Goal: Transaction & Acquisition: Download file/media

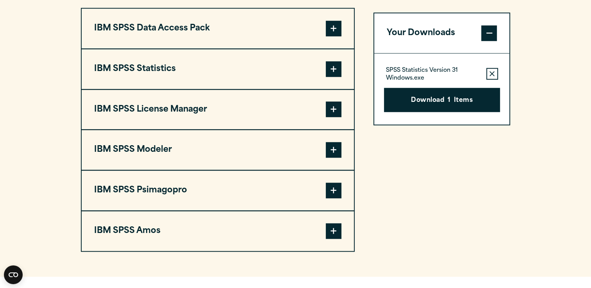
click at [333, 66] on span at bounding box center [334, 69] width 16 height 16
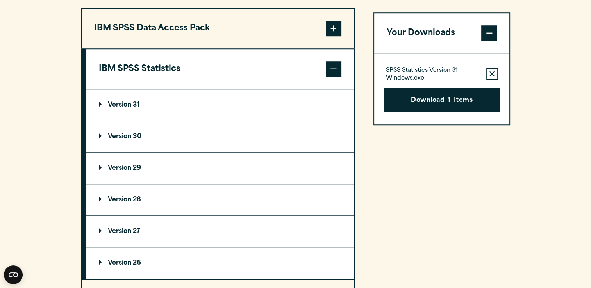
click at [116, 111] on summary "Version 31" at bounding box center [220, 104] width 268 height 31
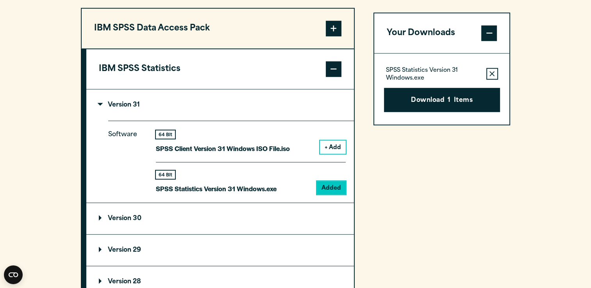
click at [116, 111] on summary "Version 31" at bounding box center [220, 104] width 268 height 31
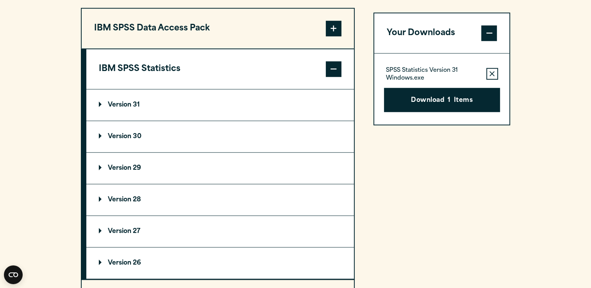
click at [135, 102] on p "Version 31" at bounding box center [119, 105] width 41 height 6
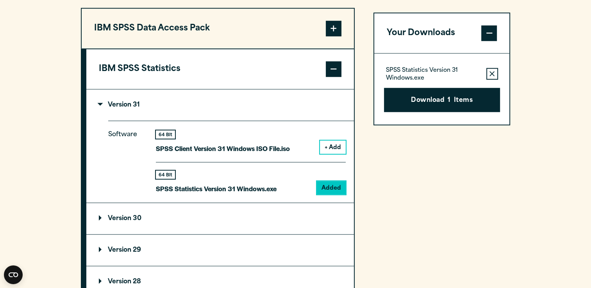
click at [332, 149] on button "+ Add" at bounding box center [333, 147] width 26 height 13
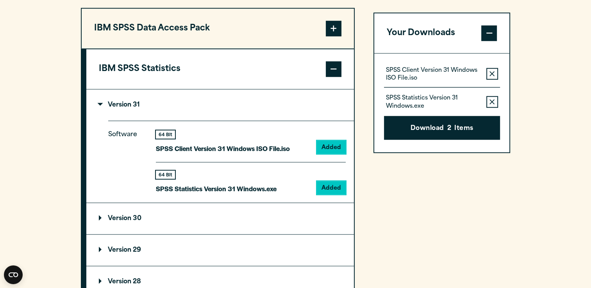
click at [493, 70] on button "Remove this item from your software download list" at bounding box center [492, 74] width 12 height 12
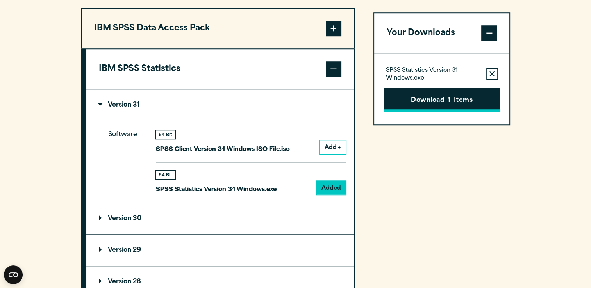
click at [466, 109] on button "Download 1 Items" at bounding box center [442, 100] width 116 height 24
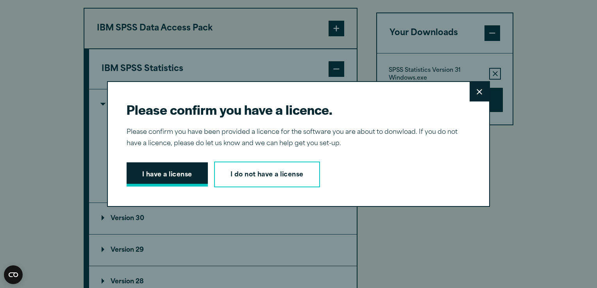
click at [150, 174] on button "I have a license" at bounding box center [167, 175] width 81 height 24
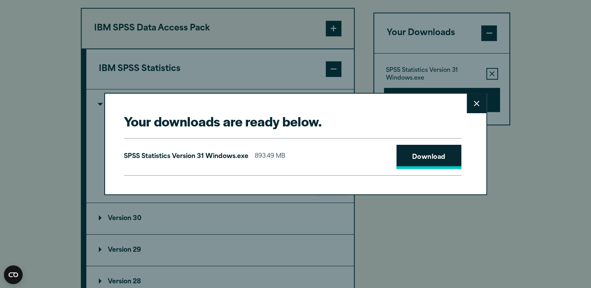
click at [419, 156] on link "Download" at bounding box center [428, 157] width 65 height 24
click at [480, 103] on button "Close" at bounding box center [477, 104] width 20 height 20
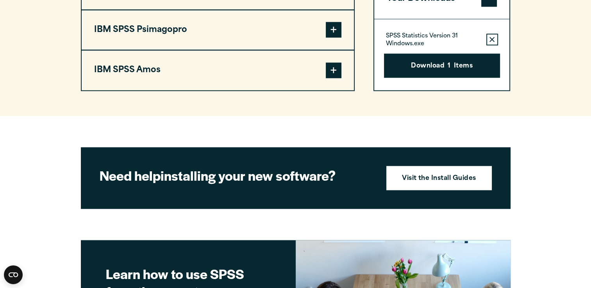
scroll to position [1056, 0]
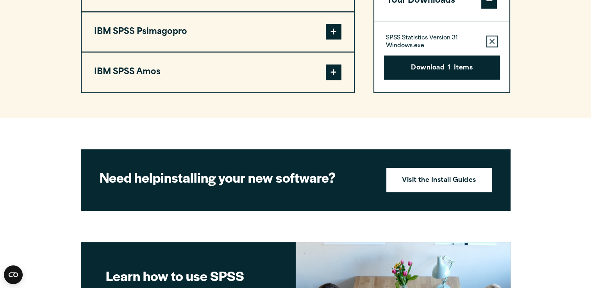
click at [336, 70] on span at bounding box center [334, 72] width 16 height 16
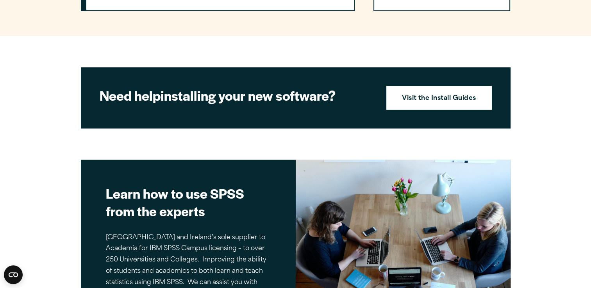
scroll to position [784, 0]
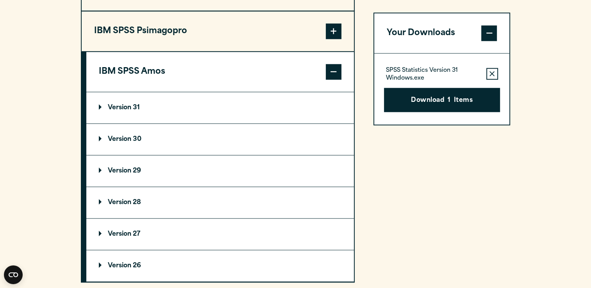
click at [125, 105] on p "Version 31" at bounding box center [119, 108] width 41 height 6
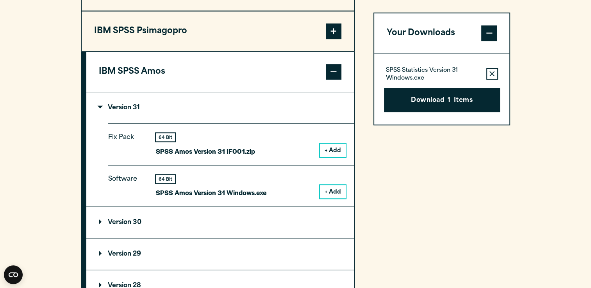
drag, startPoint x: 125, startPoint y: 105, endPoint x: 248, endPoint y: 194, distance: 151.6
click at [248, 194] on details "Version 31 Fix Pack 64 Bit SPSS [PERSON_NAME] Version 31 IF001.zip + Add" at bounding box center [220, 149] width 268 height 115
click at [330, 189] on button "+ Add" at bounding box center [333, 191] width 26 height 13
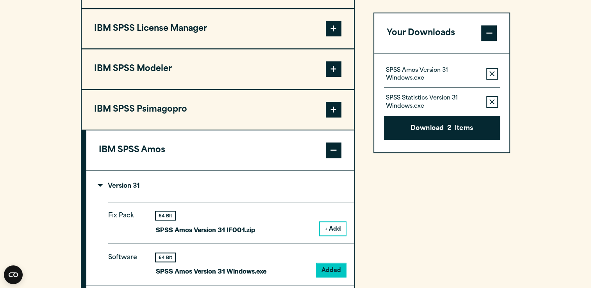
scroll to position [700, 0]
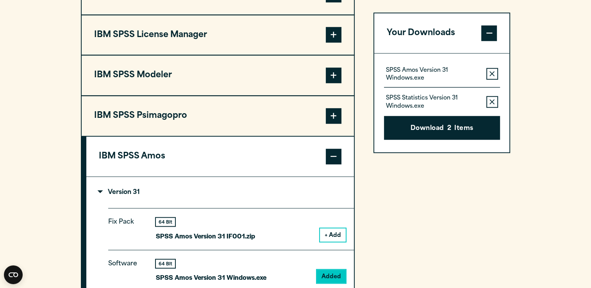
click at [334, 108] on span at bounding box center [334, 116] width 16 height 16
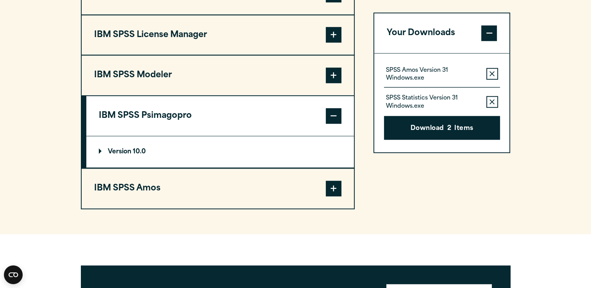
click at [326, 70] on span at bounding box center [334, 76] width 16 height 16
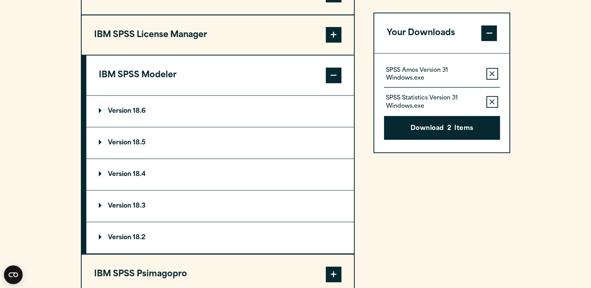
click at [326, 70] on span at bounding box center [334, 76] width 16 height 16
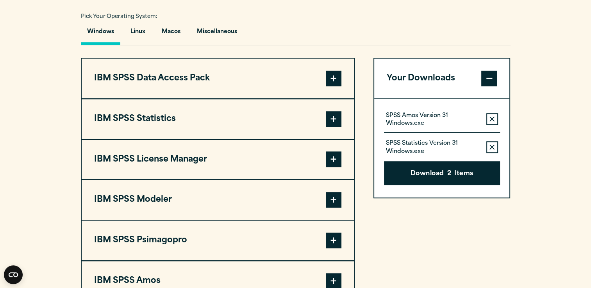
scroll to position [573, 0]
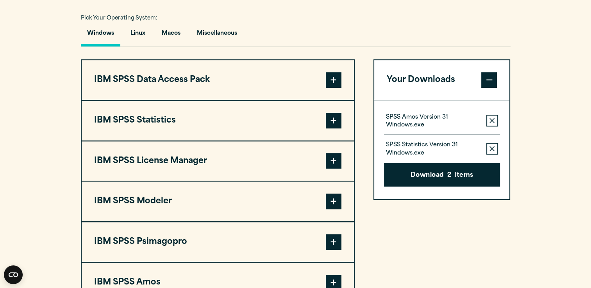
click at [327, 80] on span at bounding box center [334, 80] width 16 height 16
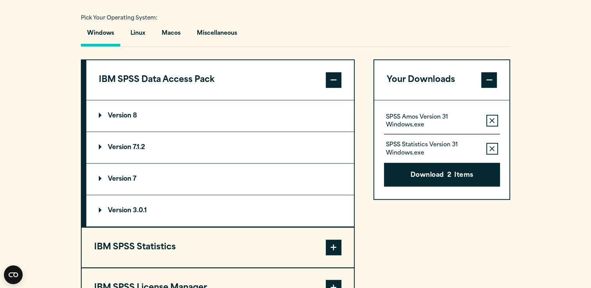
click at [327, 80] on span at bounding box center [334, 80] width 16 height 16
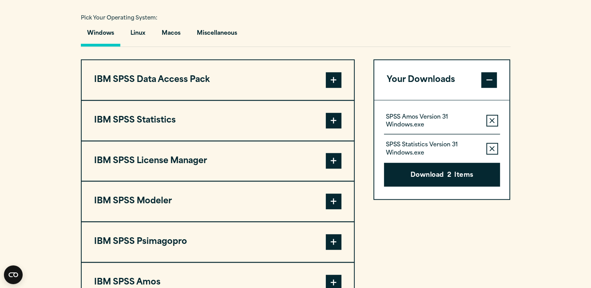
click at [336, 121] on span at bounding box center [334, 121] width 16 height 16
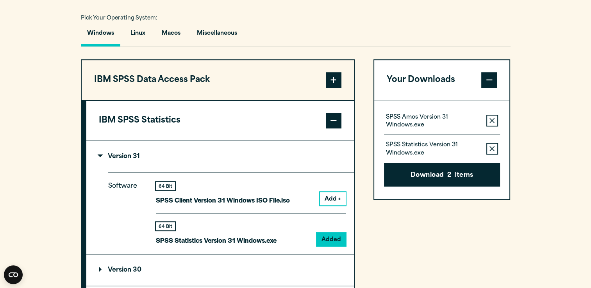
click at [336, 121] on span at bounding box center [334, 121] width 16 height 16
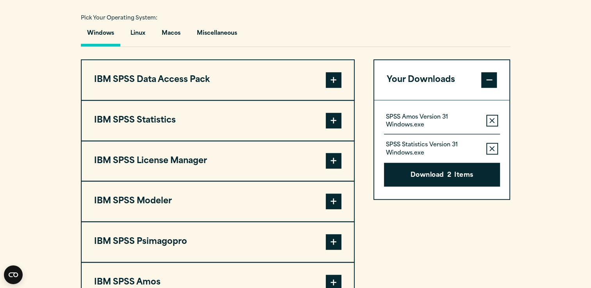
click at [330, 162] on span at bounding box center [334, 161] width 16 height 16
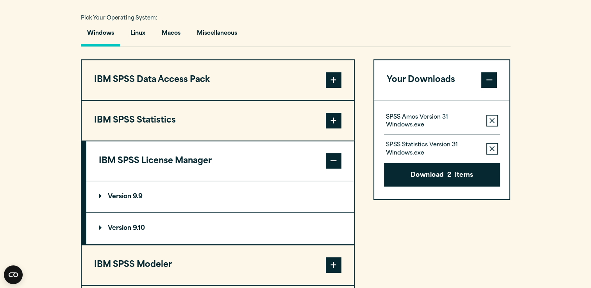
click at [330, 162] on span at bounding box center [334, 161] width 16 height 16
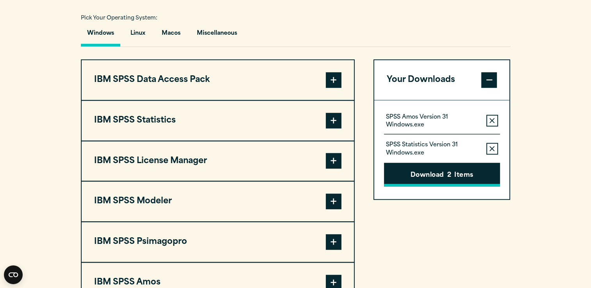
click at [467, 166] on button "Download 2 Items" at bounding box center [442, 175] width 116 height 24
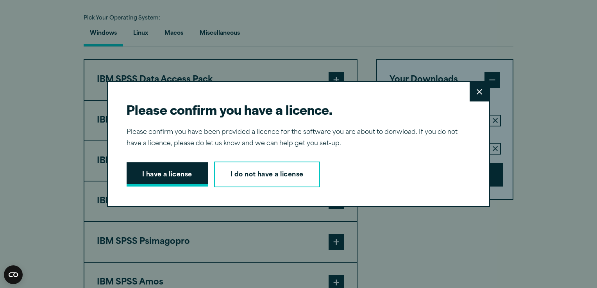
click at [152, 177] on button "I have a license" at bounding box center [167, 175] width 81 height 24
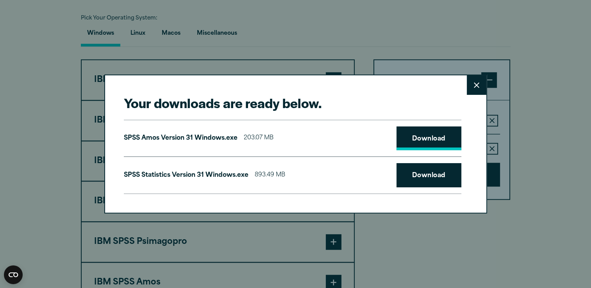
click at [424, 145] on link "Download" at bounding box center [428, 139] width 65 height 24
click at [411, 176] on link "Download" at bounding box center [428, 175] width 65 height 24
click at [475, 79] on button "Close" at bounding box center [477, 85] width 20 height 20
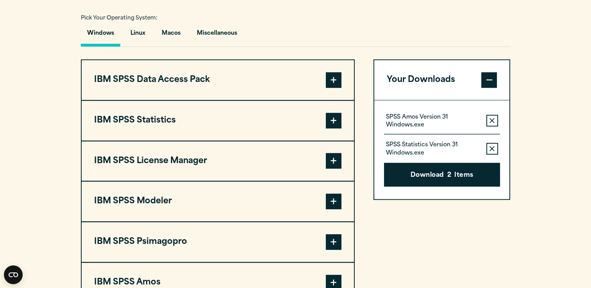
click at [492, 120] on icon "button" at bounding box center [491, 120] width 5 height 5
